Goal: Check status: Check status

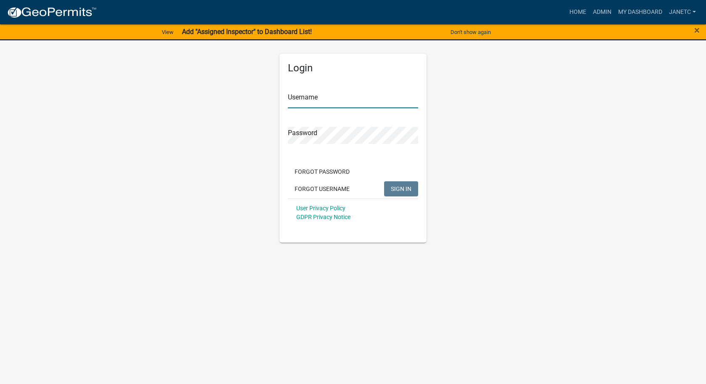
type input "janetc"
click at [404, 192] on span "SIGN IN" at bounding box center [401, 188] width 21 height 7
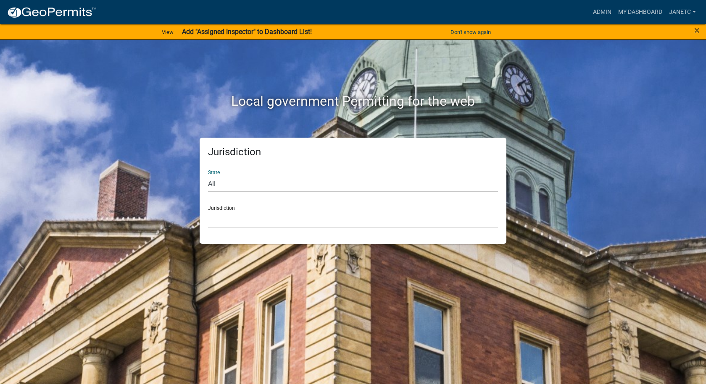
click at [248, 182] on select "All [US_STATE] [US_STATE] [US_STATE] [US_STATE] [US_STATE] [US_STATE] [US_STATE…" at bounding box center [353, 183] width 290 height 17
select select "[US_STATE]"
click at [208, 175] on select "All [US_STATE] [US_STATE] [US_STATE] [US_STATE] [US_STATE] [US_STATE] [US_STATE…" at bounding box center [353, 183] width 290 height 17
click at [221, 219] on select "City of [GEOGRAPHIC_DATA], [US_STATE] City of [GEOGRAPHIC_DATA], [US_STATE] Cit…" at bounding box center [353, 219] width 290 height 17
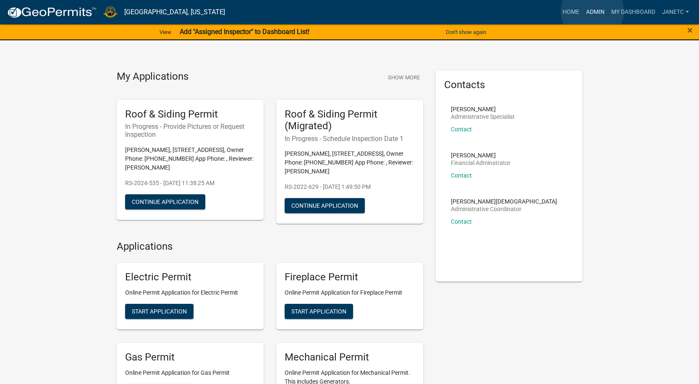
drag, startPoint x: 593, startPoint y: 11, endPoint x: 591, endPoint y: 16, distance: 4.9
click at [593, 11] on link "Admin" at bounding box center [595, 12] width 25 height 16
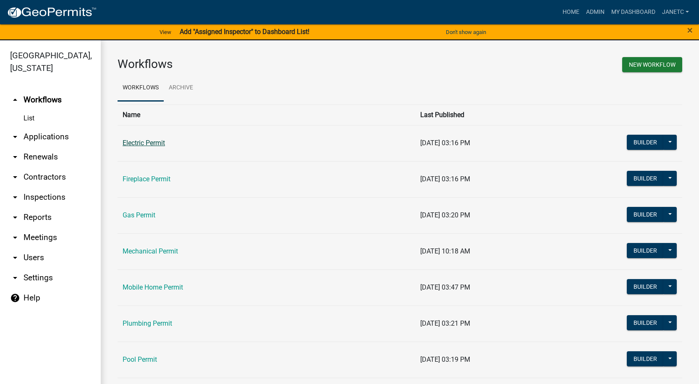
click at [133, 145] on link "Electric Permit" at bounding box center [144, 143] width 42 height 8
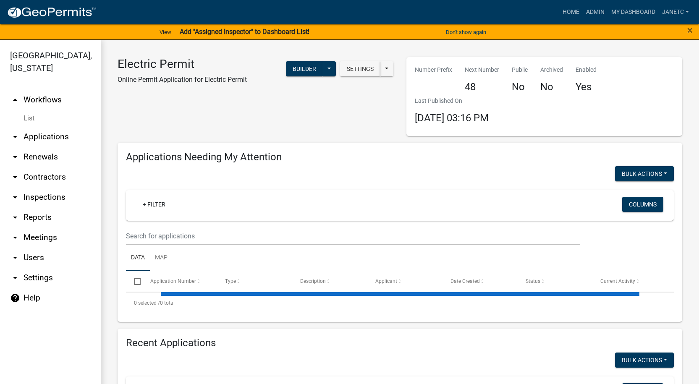
select select "1: 25"
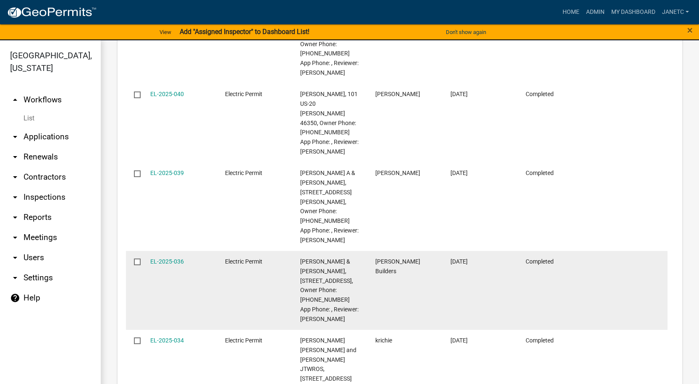
scroll to position [1134, 0]
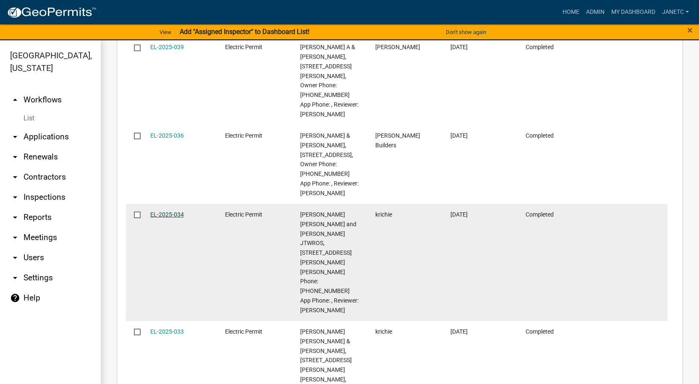
click at [162, 211] on link "EL-2025-034" at bounding box center [167, 214] width 34 height 7
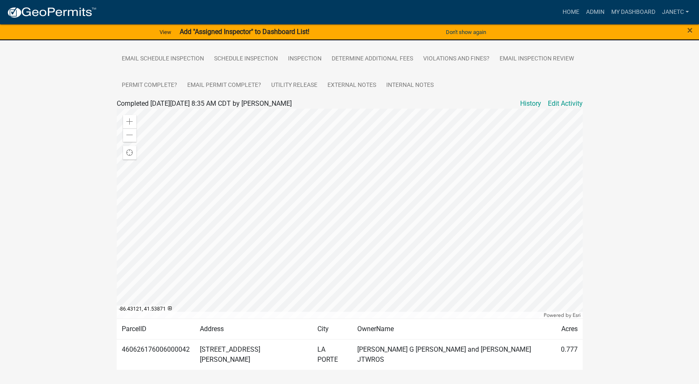
scroll to position [50, 0]
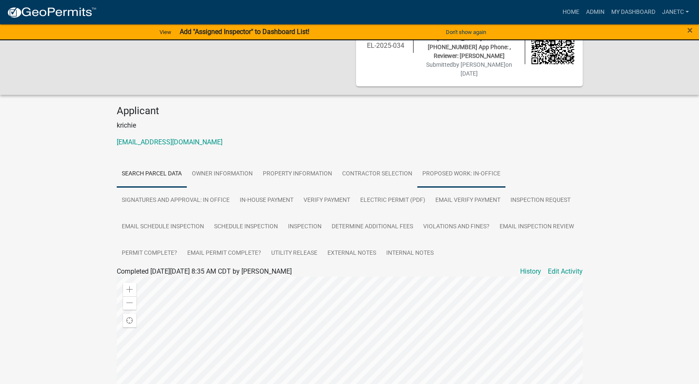
click at [450, 161] on link "Proposed Work: In-Office" at bounding box center [461, 174] width 88 height 27
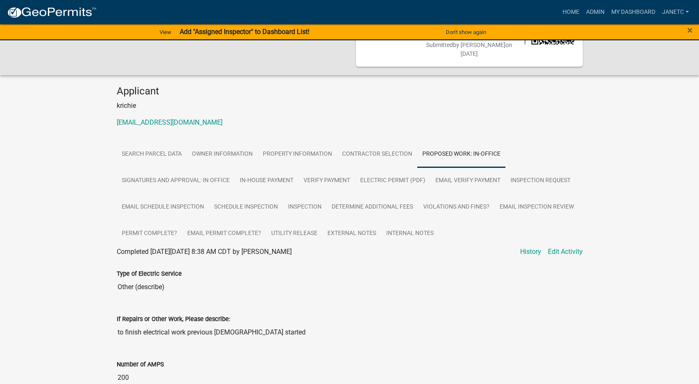
scroll to position [69, 0]
click at [386, 168] on link "Electric Permit (PDF)" at bounding box center [392, 181] width 75 height 27
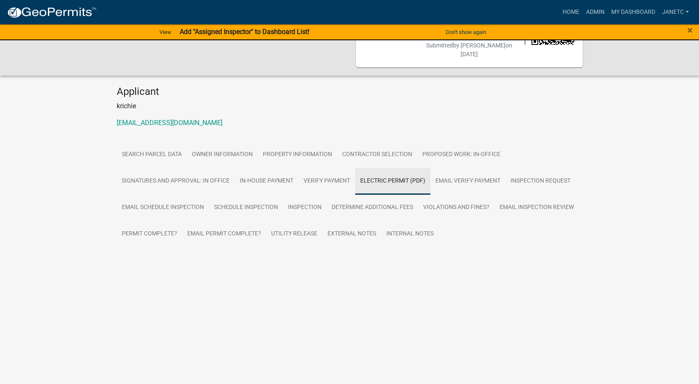
scroll to position [0, 0]
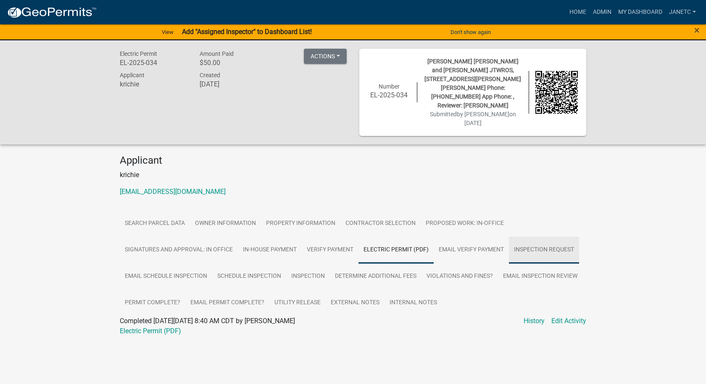
click at [542, 237] on link "Inspection Request" at bounding box center [544, 250] width 70 height 27
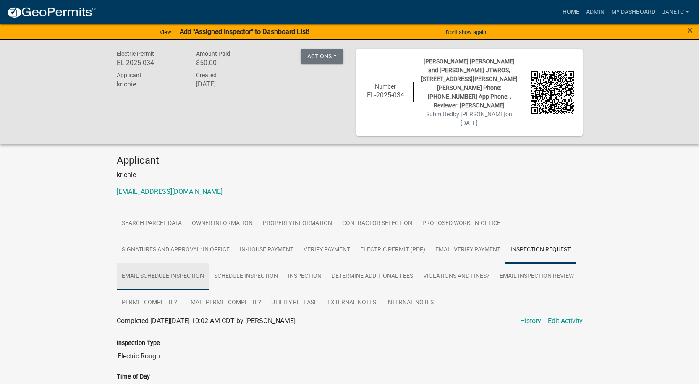
click at [160, 263] on link "Email Schedule Inspection" at bounding box center [163, 276] width 92 height 27
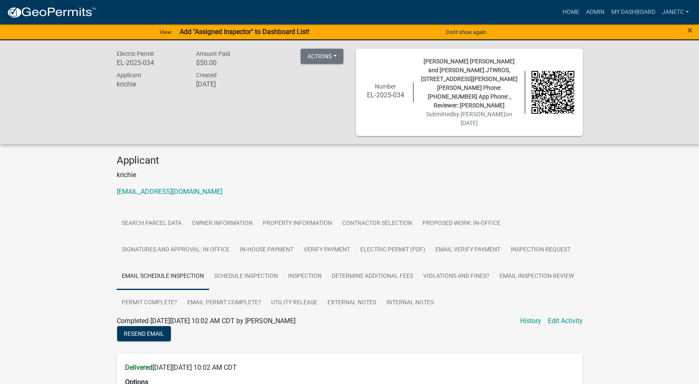
scroll to position [168, 0]
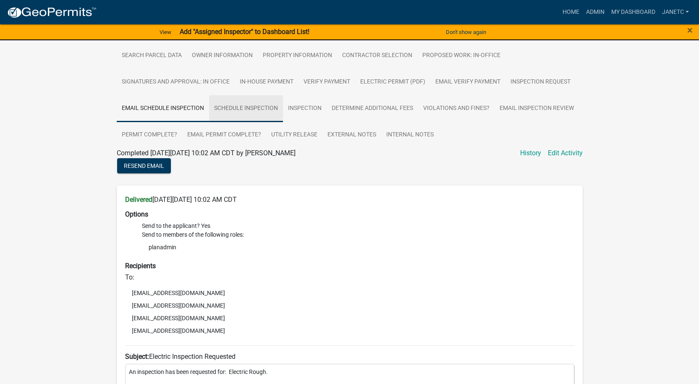
click at [257, 95] on link "Schedule Inspection" at bounding box center [246, 108] width 74 height 27
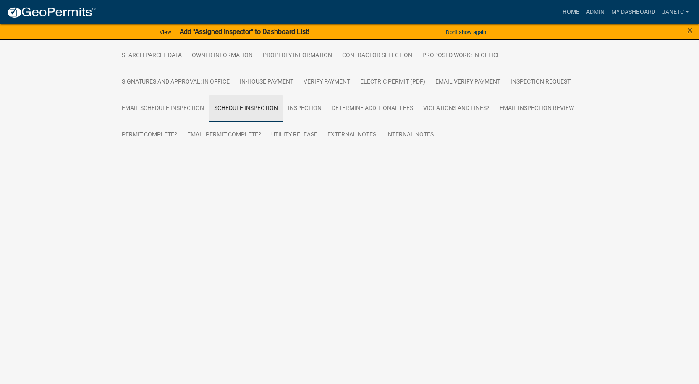
scroll to position [50, 0]
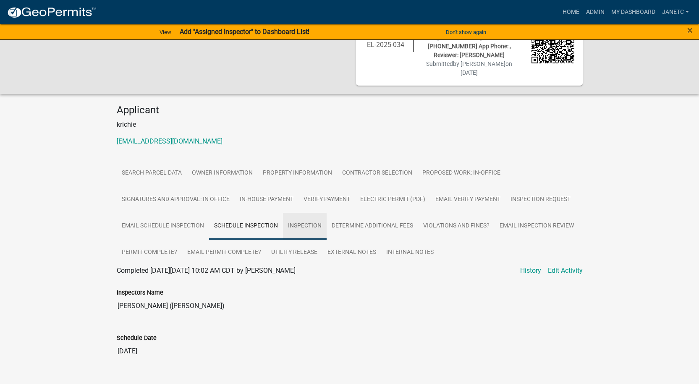
click at [315, 213] on link "Inspection" at bounding box center [305, 226] width 44 height 27
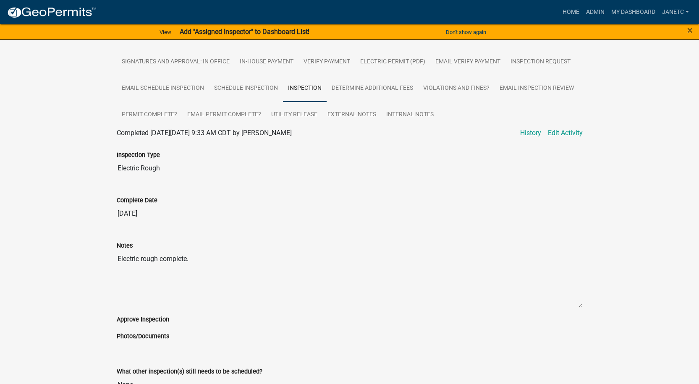
scroll to position [173, 0]
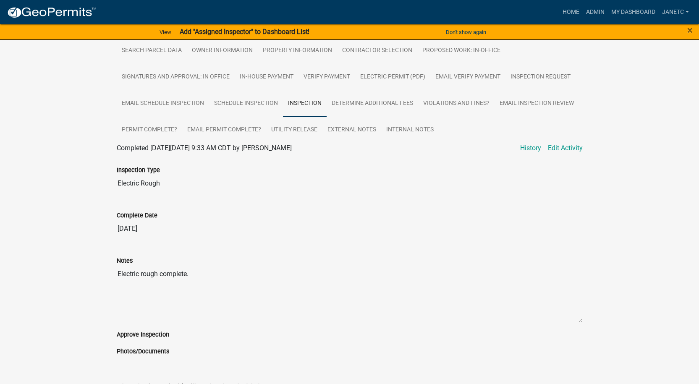
click at [239, 199] on div "Complete Date [DATE]" at bounding box center [350, 218] width 466 height 39
click at [194, 175] on input "Electric Rough" at bounding box center [350, 183] width 466 height 17
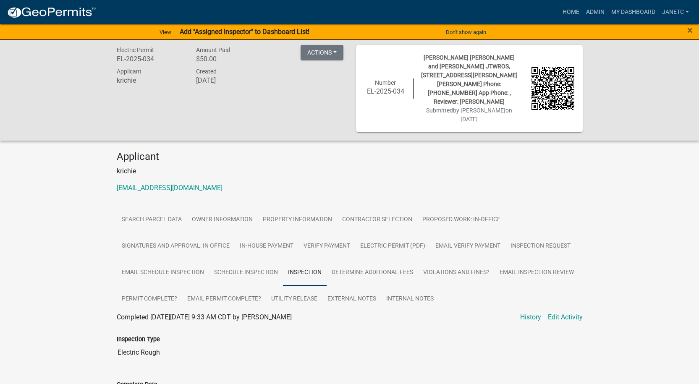
scroll to position [0, 0]
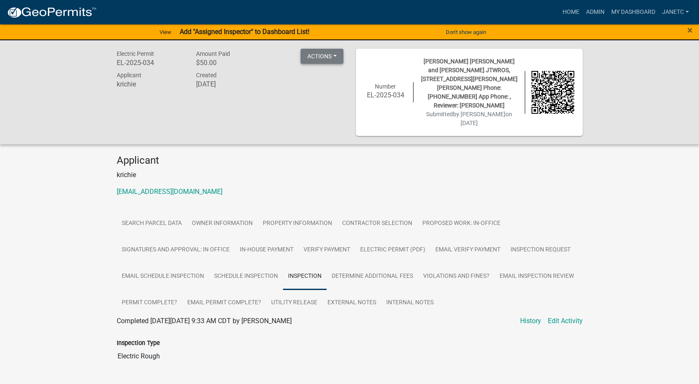
click at [325, 54] on button "Actions" at bounding box center [322, 56] width 43 height 15
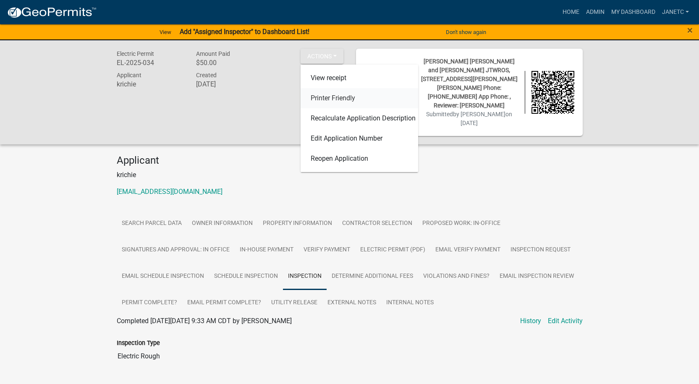
click at [333, 95] on link "Printer Friendly" at bounding box center [360, 98] width 118 height 20
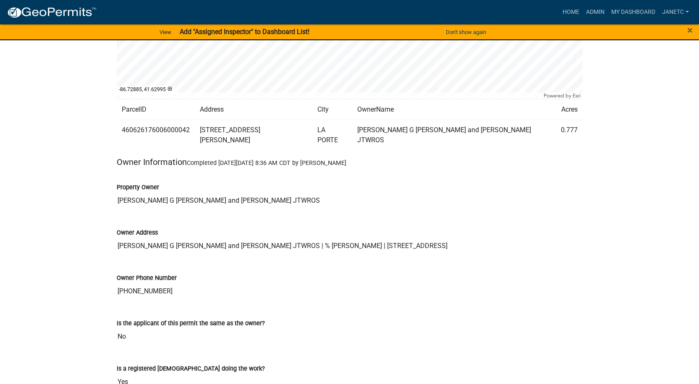
scroll to position [546, 0]
